Goal: Task Accomplishment & Management: Manage account settings

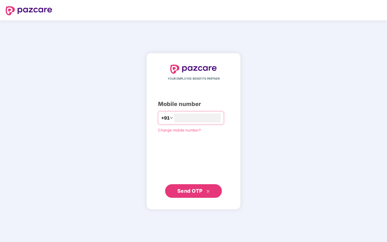
type input "**********"
click at [188, 192] on span "Send OTP" at bounding box center [189, 191] width 25 height 6
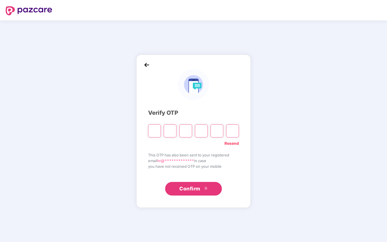
type input "*"
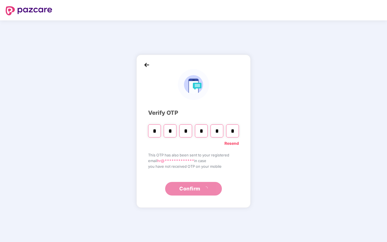
type input "*"
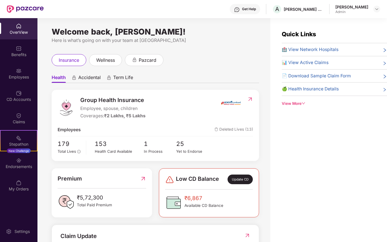
drag, startPoint x: 233, startPoint y: 190, endPoint x: 224, endPoint y: 180, distance: 14.1
click at [233, 190] on div "Low CD Balance Update CD ₹6,867 Available CD Balance" at bounding box center [209, 193] width 88 height 37
